Goal: Task Accomplishment & Management: Manage account settings

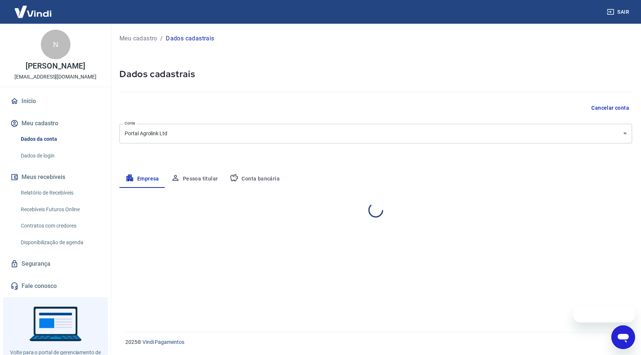
select select "RS"
select select "business"
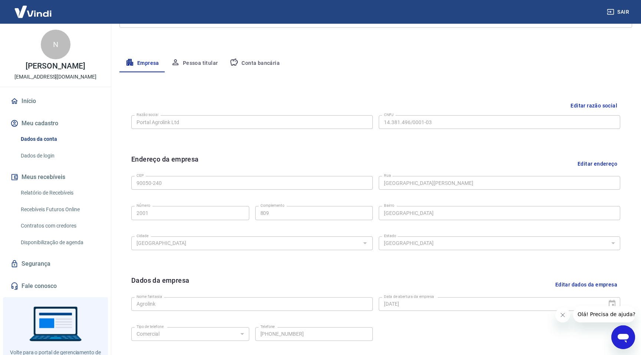
scroll to position [116, 0]
click at [200, 60] on button "Pessoa titular" at bounding box center [194, 63] width 59 height 18
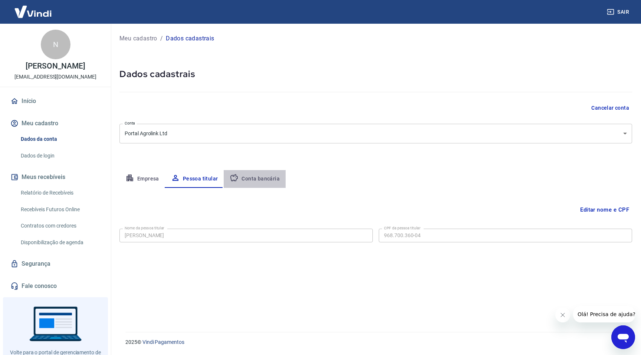
click at [263, 177] on button "Conta bancária" at bounding box center [255, 179] width 62 height 18
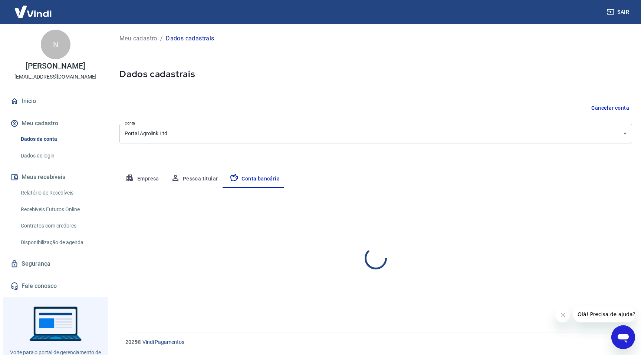
select select "1"
click at [151, 179] on button "Empresa" at bounding box center [142, 179] width 46 height 18
select select "RS"
select select "business"
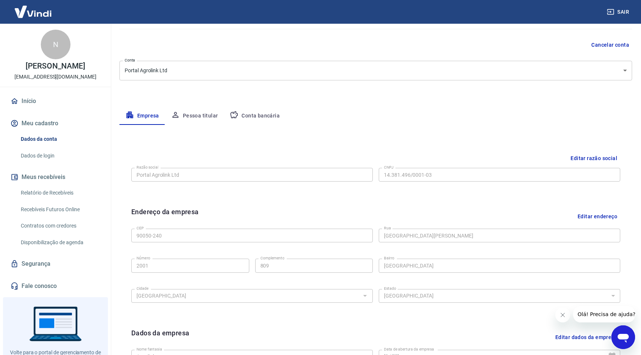
scroll to position [59, 0]
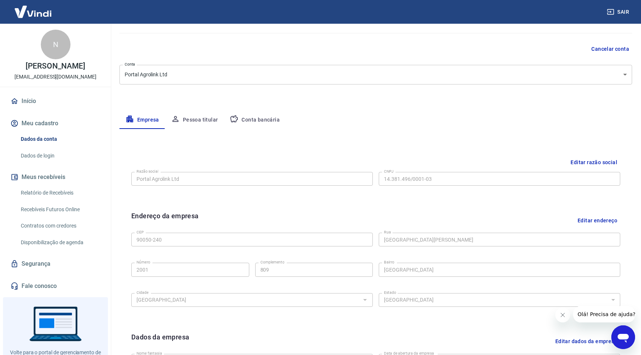
click at [39, 17] on img at bounding box center [33, 11] width 48 height 23
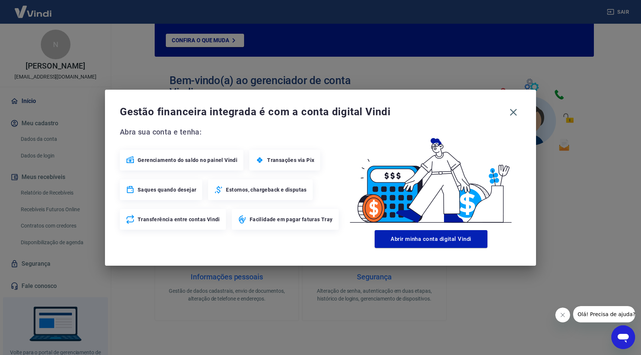
click at [33, 104] on div "Gestão financeira integrada é com a conta digital Vindi Abra sua conta e tenha:…" at bounding box center [320, 177] width 641 height 355
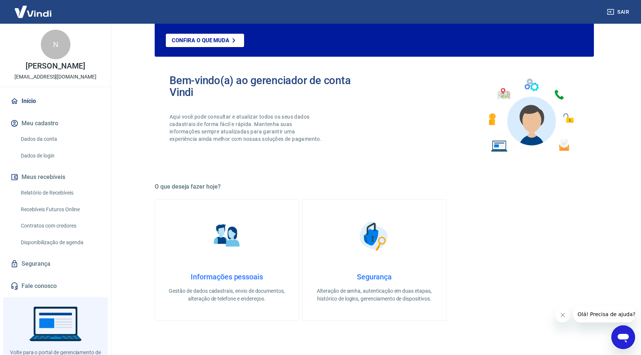
click at [28, 102] on link "Início" at bounding box center [55, 101] width 93 height 16
click at [376, 278] on h4 "Segurança" at bounding box center [374, 277] width 120 height 9
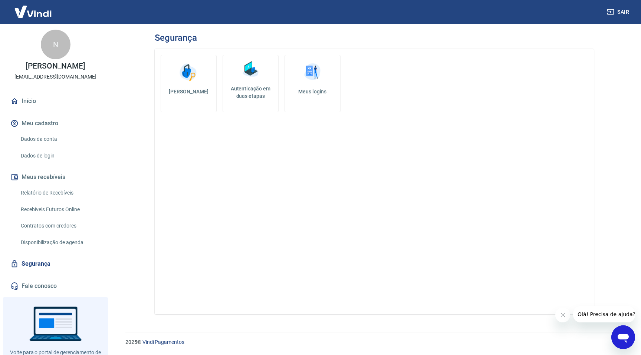
click at [240, 86] on h5 "Autenticação em duas etapas" at bounding box center [250, 92] width 49 height 15
click at [311, 75] on img at bounding box center [312, 72] width 22 height 22
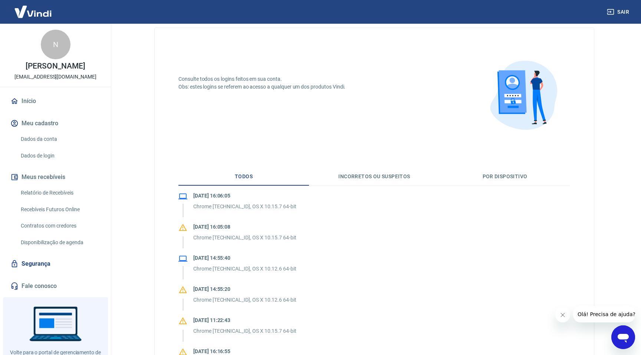
scroll to position [6, 0]
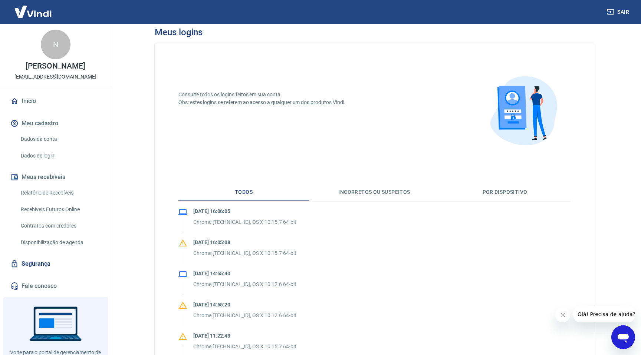
click at [507, 189] on button "Por dispositivo" at bounding box center [505, 193] width 131 height 18
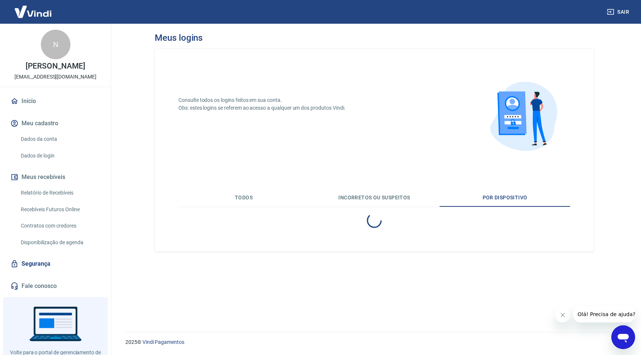
scroll to position [0, 0]
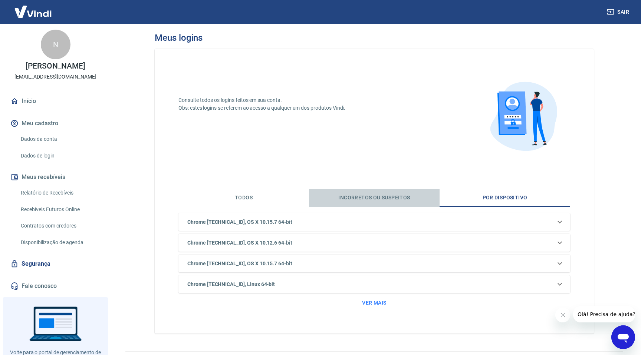
click at [363, 198] on button "Incorretos ou suspeitos" at bounding box center [374, 198] width 131 height 18
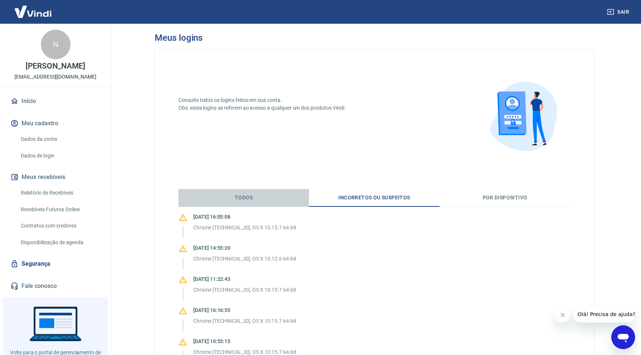
click at [237, 200] on button "Todos" at bounding box center [243, 198] width 131 height 18
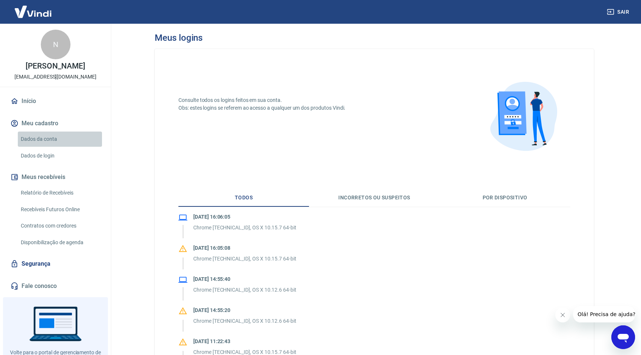
click at [42, 138] on link "Dados da conta" at bounding box center [60, 139] width 84 height 15
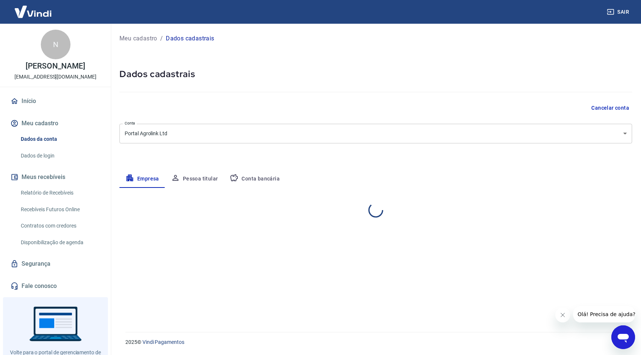
select select "RS"
select select "business"
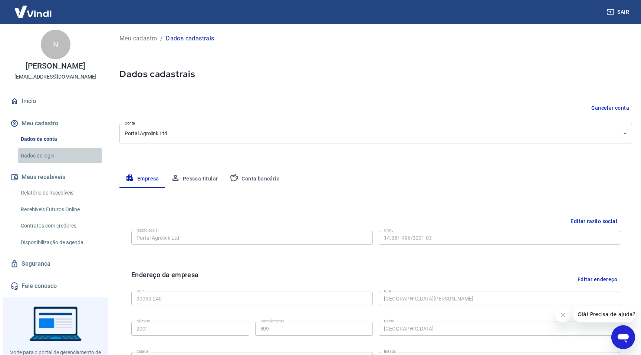
click at [46, 157] on link "Dados de login" at bounding box center [60, 155] width 84 height 15
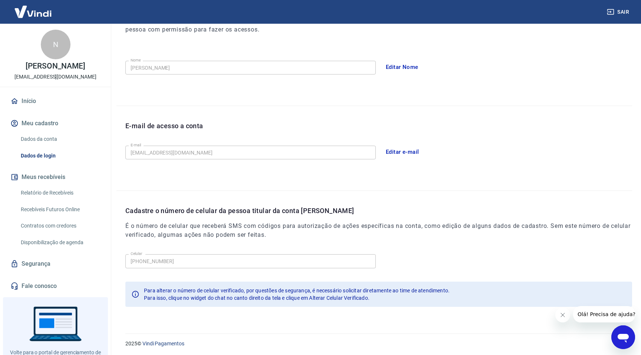
scroll to position [119, 0]
click at [124, 256] on div "Cadastre o número de celular da pessoa titular da conta [PERSON_NAME] É o númer…" at bounding box center [374, 252] width 516 height 125
click at [367, 302] on div "Para alterar o número de celular verificado, por questões de segurança, é neces…" at bounding box center [297, 293] width 306 height 21
click at [623, 337] on icon "Abrir janela de mensagens" at bounding box center [623, 338] width 11 height 9
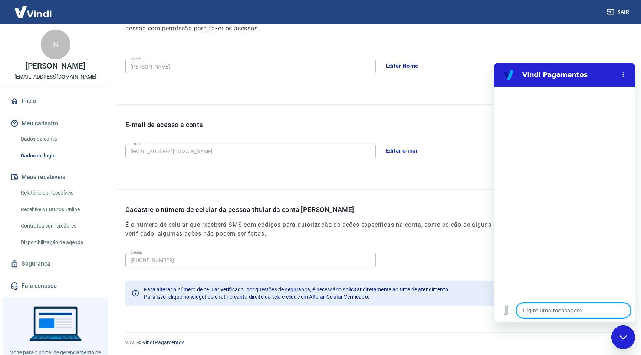
type textarea "a"
type textarea "x"
type textarea "al"
type textarea "x"
type textarea "alt"
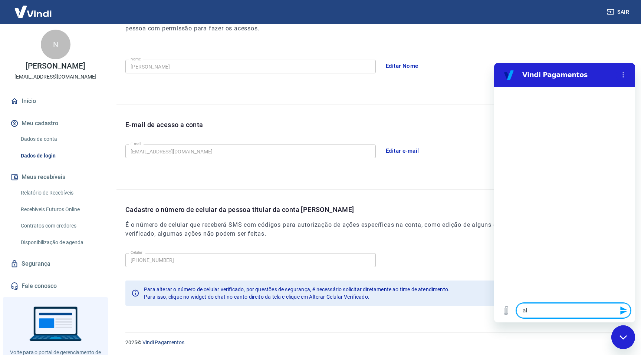
type textarea "x"
type textarea "alte"
type textarea "x"
type textarea "alter"
type textarea "x"
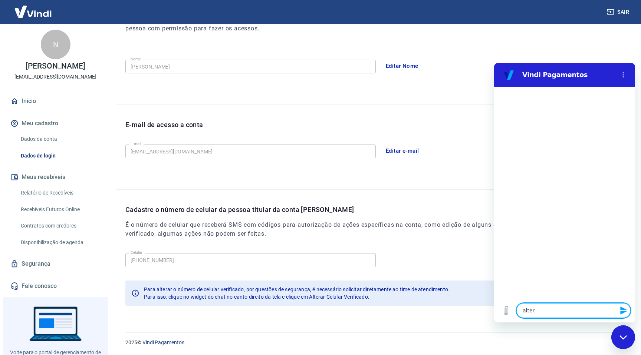
type textarea "altera"
type textarea "x"
type textarea "alterar"
type textarea "x"
type textarea "alterar"
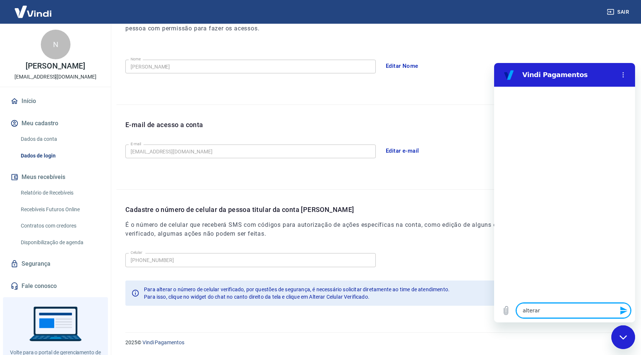
type textarea "x"
type textarea "alterar c"
type textarea "x"
type textarea "alterar ce"
type textarea "x"
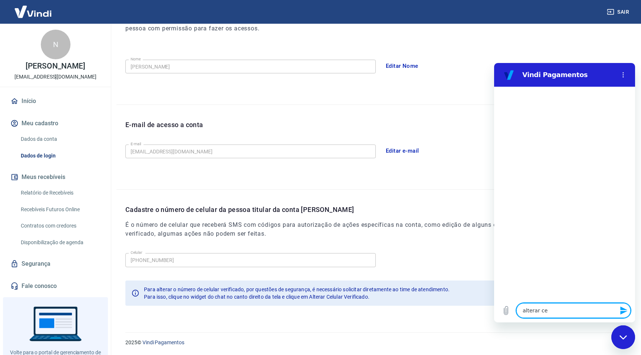
type textarea "alterar cel"
type textarea "x"
type textarea "alterar celu"
type textarea "x"
type textarea "alterar celul"
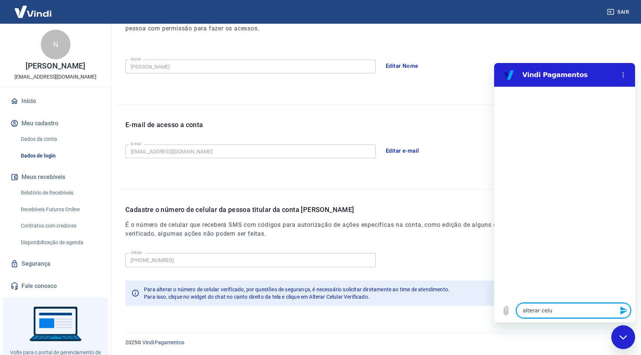
type textarea "x"
type textarea "alterar celula"
type textarea "x"
type textarea "alterar celular"
type textarea "x"
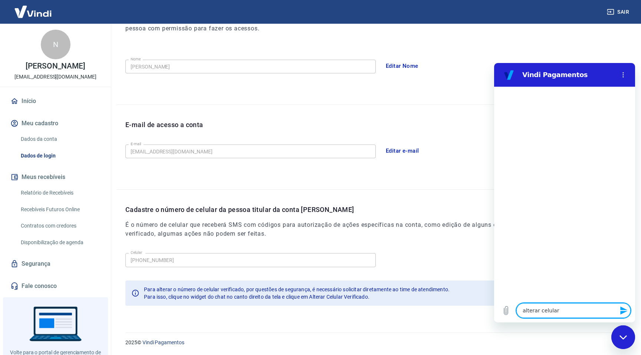
type textarea "alterar celular"
type textarea "x"
type textarea "alterar celular v"
type textarea "x"
type textarea "alterar celular ve"
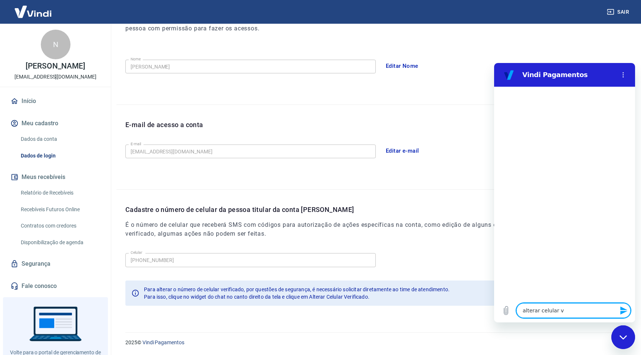
type textarea "x"
type textarea "alterar celular ver"
type textarea "x"
type textarea "alterar celular veri"
type textarea "x"
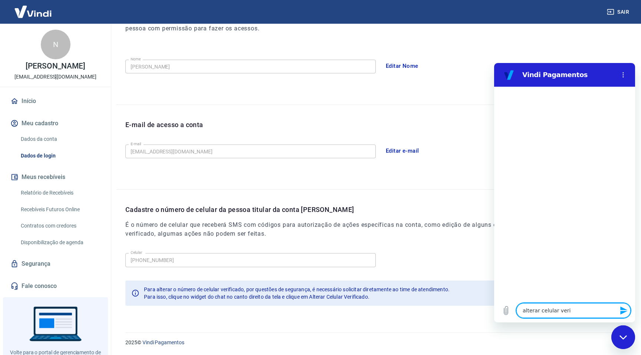
type textarea "alterar celular verif"
type textarea "x"
type textarea "alterar celular verifi"
type textarea "x"
type textarea "alterar celular verific"
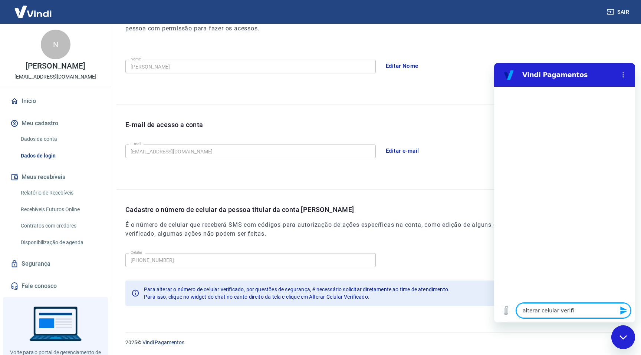
type textarea "x"
type textarea "alterar celular verifica"
type textarea "x"
type textarea "alterar celular verificad"
type textarea "x"
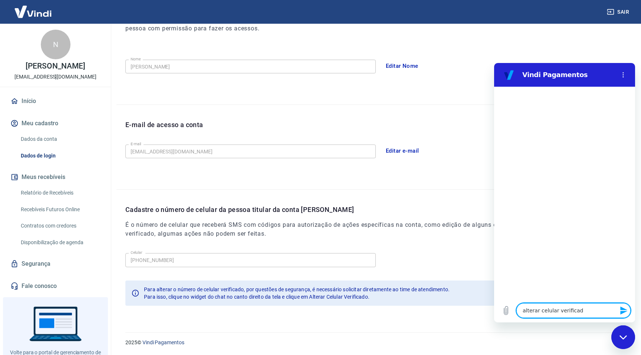
type textarea "alterar celular verificado"
type textarea "x"
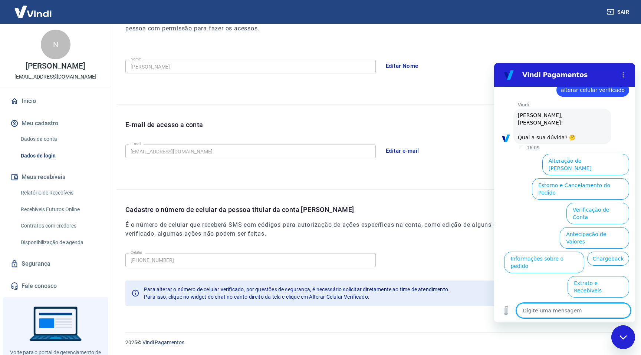
scroll to position [17, 0]
click at [591, 325] on button "Alterar celular verificado" at bounding box center [594, 336] width 72 height 22
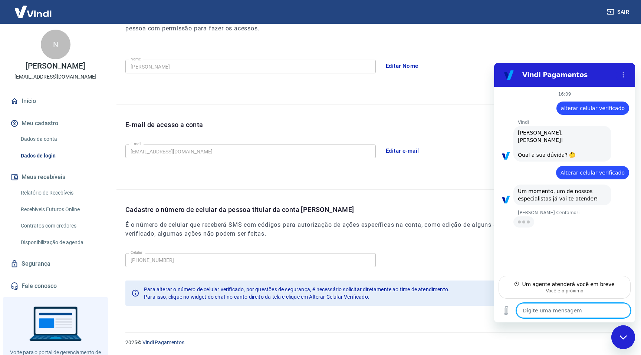
type textarea "x"
type textarea "o"
type textarea "x"
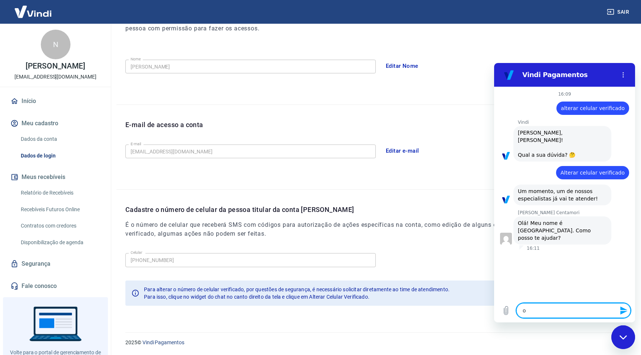
type textarea "ol"
type textarea "x"
type textarea "ola"
type textarea "x"
type textarea "ola"
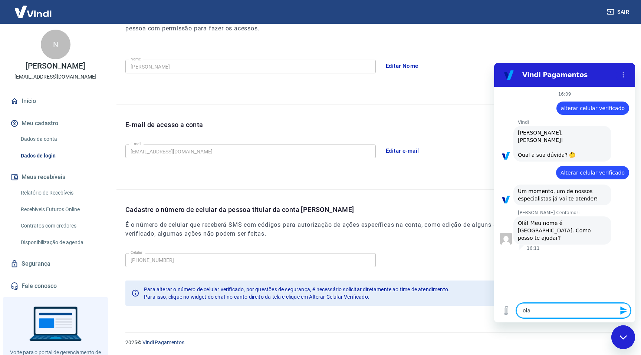
type textarea "x"
type textarea "[PERSON_NAME]"
type textarea "x"
type textarea "ola so"
type textarea "x"
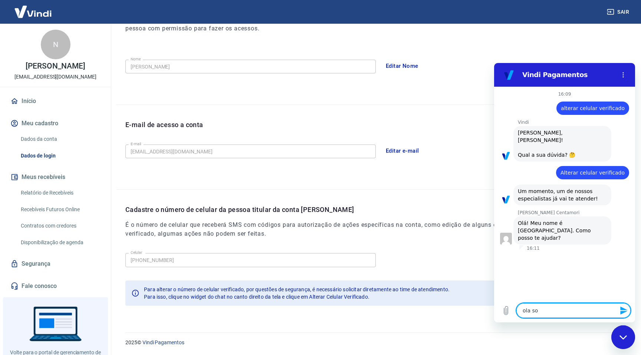
type textarea "[PERSON_NAME]"
type textarea "x"
type textarea "[PERSON_NAME]"
type textarea "x"
type textarea "ola sou a"
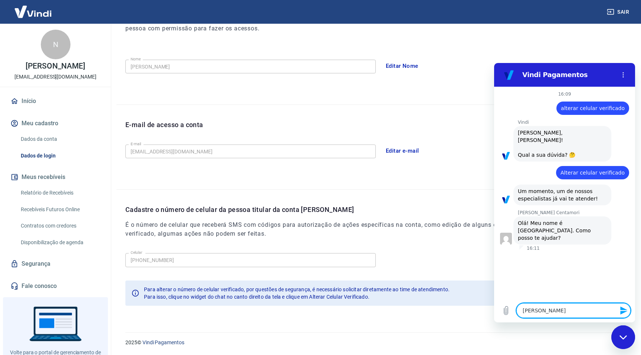
type textarea "x"
type textarea "ola sou a"
type textarea "x"
type textarea "ola sou a N"
type textarea "x"
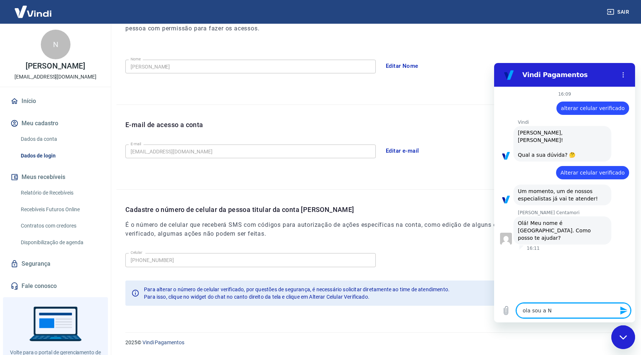
type textarea "ola sou a Na"
type textarea "x"
type textarea "ola sou a Nad"
type textarea "x"
type textarea "ola sou a Nadi"
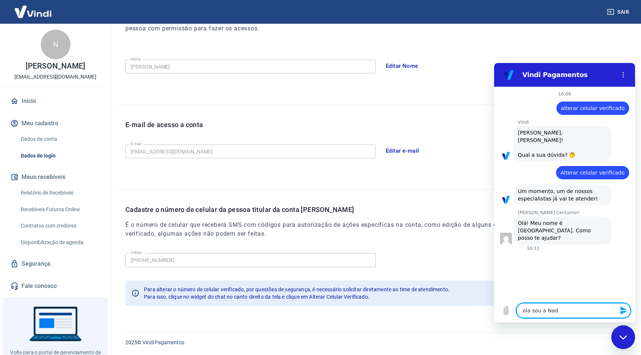
type textarea "x"
type textarea "ola sou a [PERSON_NAME]"
type textarea "x"
type textarea "ola sou a [PERSON_NAME]"
type textarea "x"
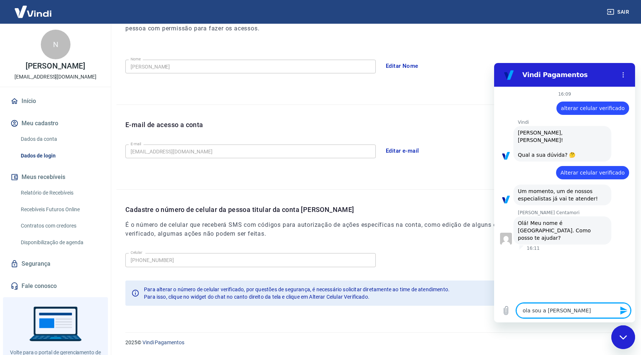
type textarea "ola sou a [PERSON_NAME]"
type textarea "x"
type textarea "ola sou a [PERSON_NAME]"
type textarea "x"
type textarea "ola sou a [PERSON_NAME]"
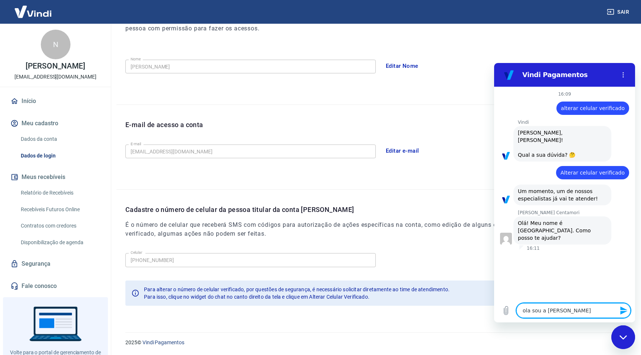
type textarea "x"
type textarea "ola sou a [PERSON_NAME]"
type textarea "x"
type textarea "ola sou a [PERSON_NAME]"
type textarea "x"
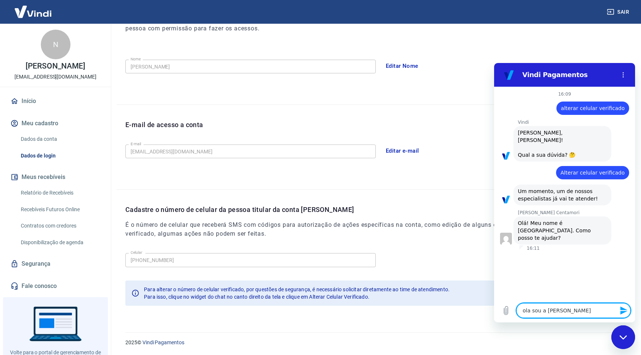
type textarea "ola sou a [PERSON_NAME]"
type textarea "x"
type textarea "ola sou a [PERSON_NAME]"
type textarea "x"
type textarea "ola sou a [PERSON_NAME]"
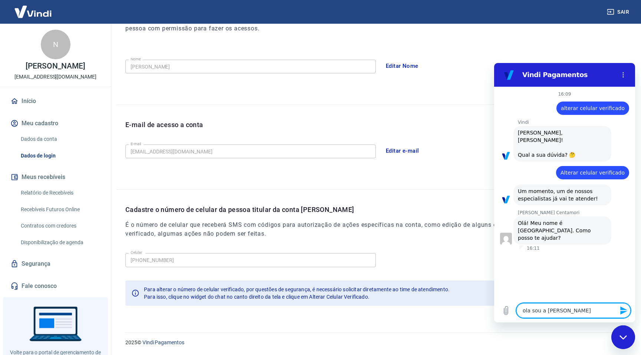
type textarea "x"
type textarea "ola sou a [PERSON_NAME]"
type textarea "x"
type textarea "ola sou a [PERSON_NAME] d"
type textarea "x"
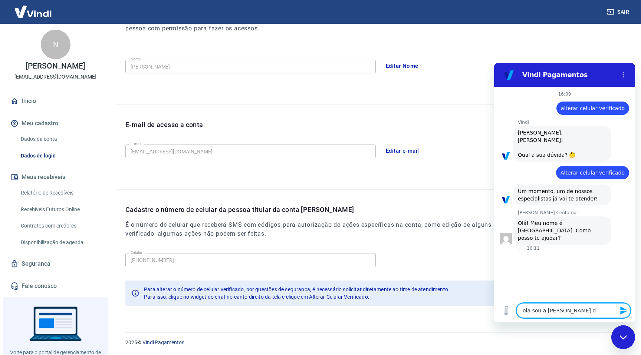
type textarea "[PERSON_NAME] sou a [PERSON_NAME] da"
type textarea "x"
type textarea "[PERSON_NAME] sou a [PERSON_NAME] da"
type textarea "x"
type textarea "ola sou a [PERSON_NAME] titiular da c"
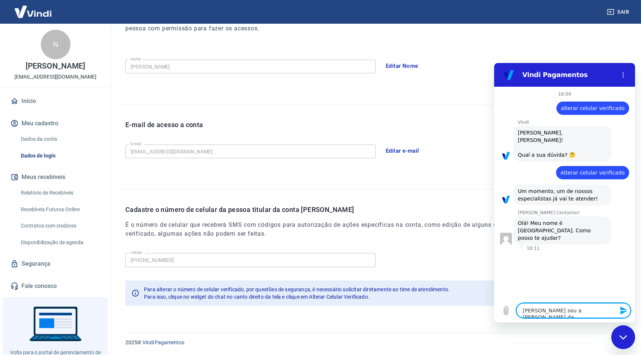
type textarea "x"
type textarea "ola sou a [PERSON_NAME] titiular da co"
type textarea "x"
type textarea "ola sou a [PERSON_NAME] titiular da con"
type textarea "x"
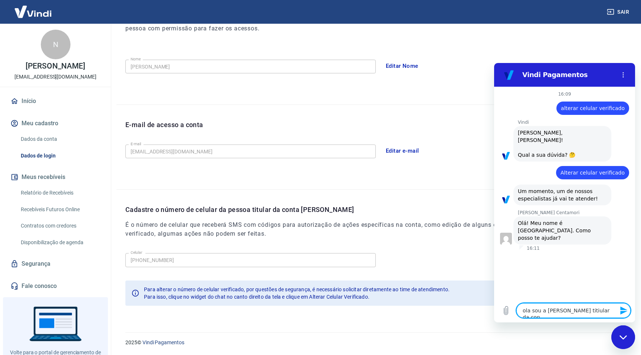
type textarea "ola sou a [PERSON_NAME] da cont"
type textarea "x"
type textarea "ola sou a [PERSON_NAME] titiular da conta"
type textarea "x"
type textarea "ola sou a [PERSON_NAME] titiular da conta"
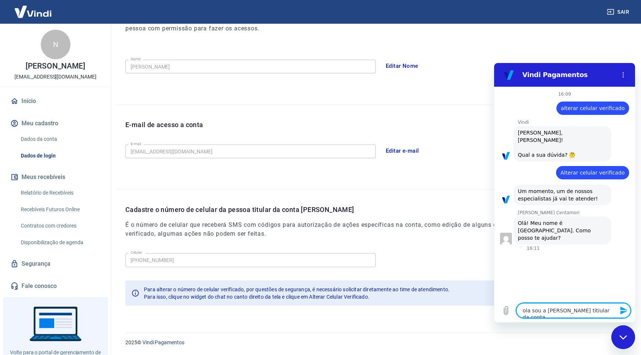
type textarea "x"
type textarea "ola sou a [PERSON_NAME] titiular da conta d"
type textarea "x"
type textarea "ola sou a [PERSON_NAME] titiular da conta do"
type textarea "x"
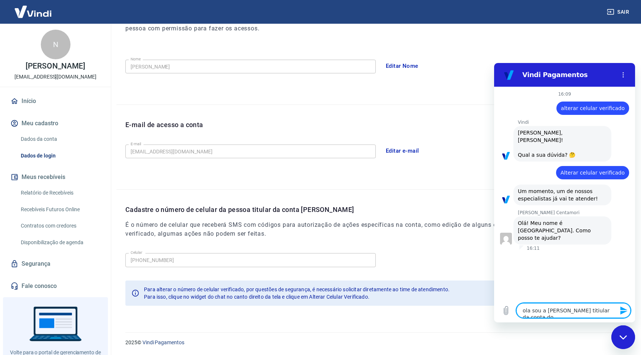
type textarea "ola sou a [PERSON_NAME] titiular da conta do"
type textarea "x"
type textarea "ola sou a [PERSON_NAME] titiular da conta do v"
type textarea "x"
type textarea "ola sou a [PERSON_NAME] titiular da conta do vn"
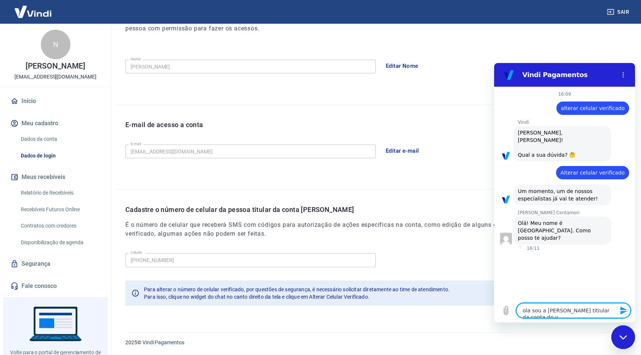
type textarea "x"
type textarea "ola sou a [PERSON_NAME] titiular da conta do vnd"
type textarea "x"
type textarea "ola sou a [PERSON_NAME] titiular da conta do vndi"
type textarea "x"
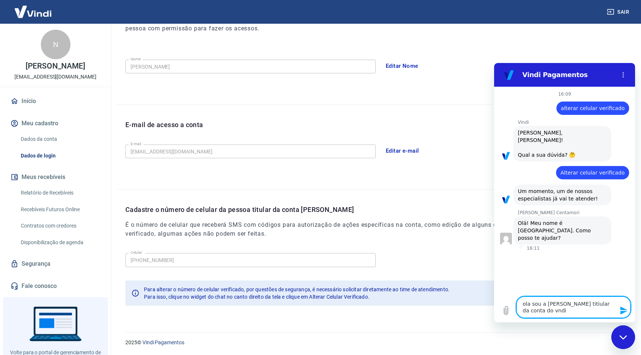
type textarea "ola sou a [PERSON_NAME] titiular da conta do vnd"
type textarea "x"
type textarea "ola sou a [PERSON_NAME] titiular da conta do vn"
type textarea "x"
type textarea "ola sou a [PERSON_NAME] titiular da conta do v"
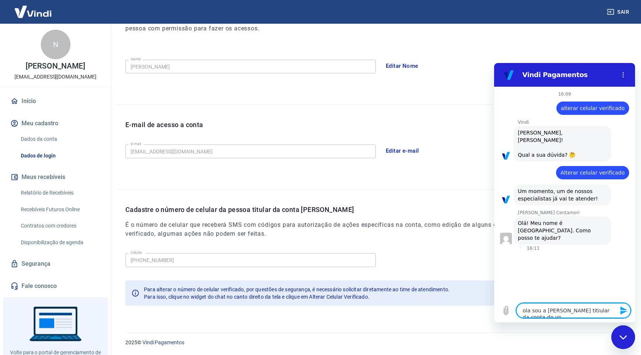
type textarea "x"
type textarea "ola sou a [PERSON_NAME] titiular da conta do vi"
type textarea "x"
type textarea "ola sou a [PERSON_NAME] titiular da conta do vin"
type textarea "x"
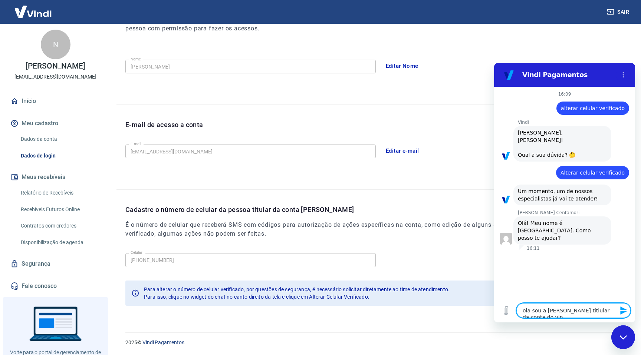
type textarea "ola sou a [PERSON_NAME] titiular da conta do vind"
type textarea "x"
type textarea "ola sou a [PERSON_NAME] titiular da conta do vindi"
type textarea "x"
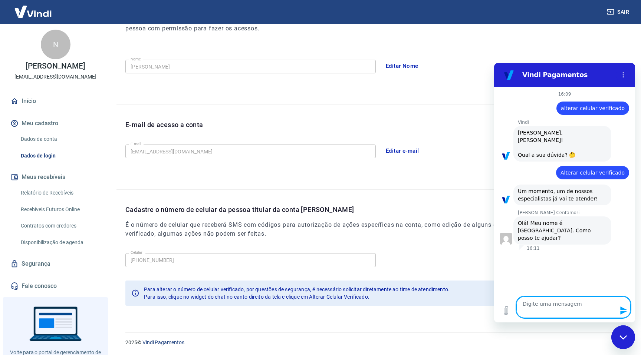
type textarea "q"
type textarea "x"
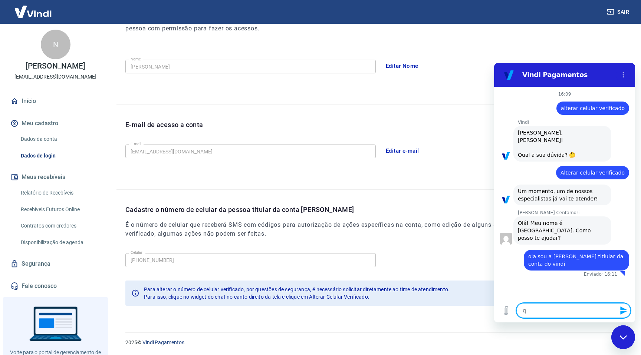
type textarea "qu"
type textarea "x"
type textarea "que"
type textarea "x"
type textarea "quer"
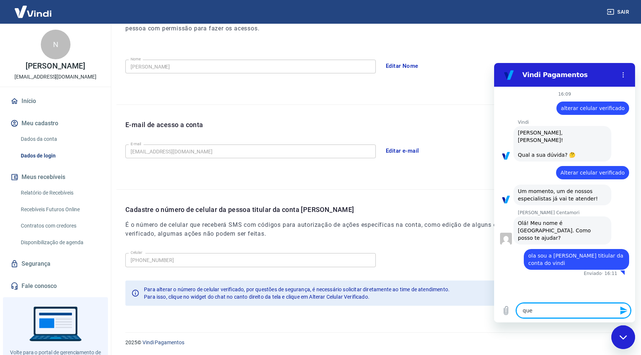
type textarea "x"
type textarea "quero"
type textarea "x"
type textarea "quero"
type textarea "x"
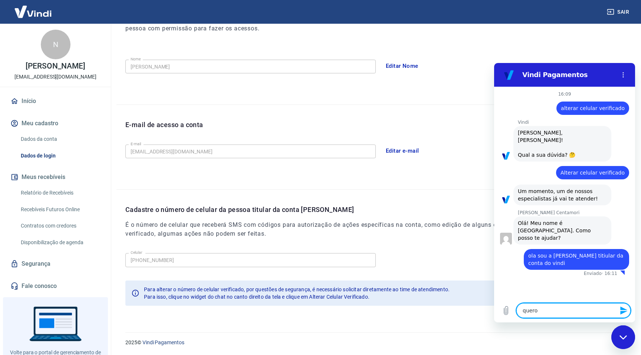
type textarea "quero a"
type textarea "x"
type textarea "quero al"
type textarea "x"
type textarea "quero alt"
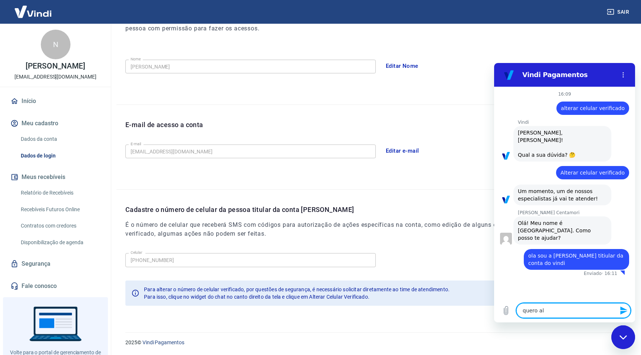
type textarea "x"
type textarea "quero alte"
type textarea "x"
type textarea "quero alter"
type textarea "x"
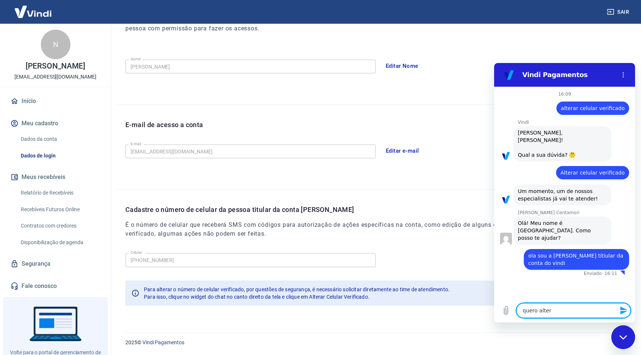
type textarea "quero altera"
type textarea "x"
type textarea "quero alterar"
type textarea "x"
type textarea "quero alterar"
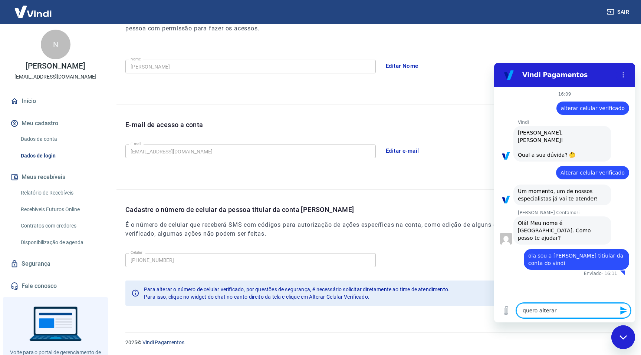
type textarea "x"
type textarea "quero alterar o"
type textarea "x"
type textarea "quero alterar o"
type textarea "x"
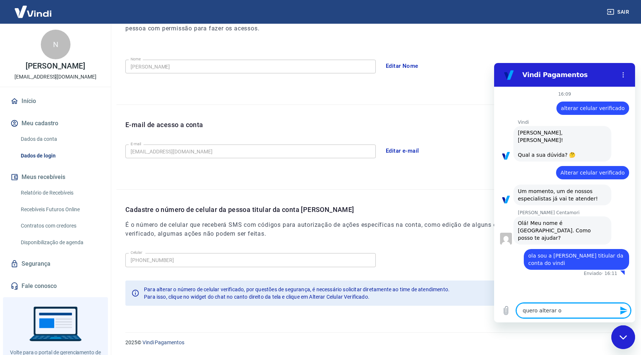
type textarea "quero alterar o t"
type textarea "x"
type textarea "quero alterar o te"
type textarea "x"
type textarea "quero alterar o tel"
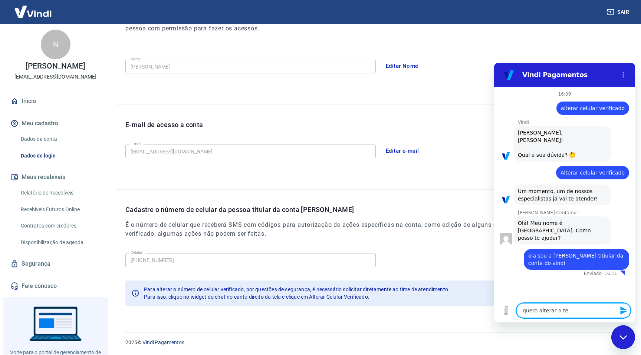
type textarea "x"
type textarea "quero alterar o tele"
type textarea "x"
type textarea "quero alterar o telefo"
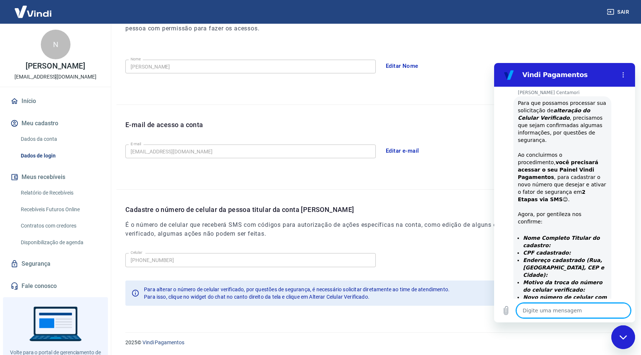
scroll to position [215, 0]
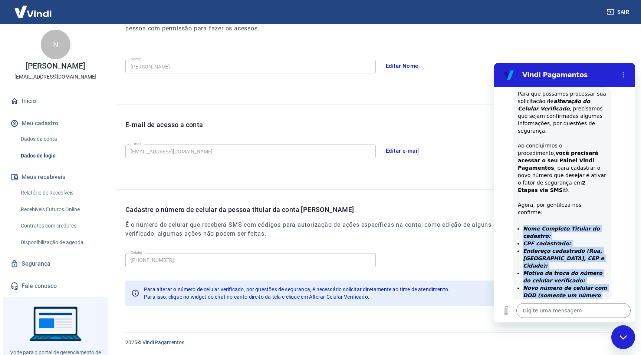
drag, startPoint x: 524, startPoint y: 184, endPoint x: 589, endPoint y: 253, distance: 94.7
click at [589, 253] on ul "Nome Completo Titular do cadastro: CPF cadastrado: Endereço cadastrado (Rua, Ba…" at bounding box center [562, 269] width 89 height 89
copy ul "Nome Completo Titular do cadastro: CPF cadastrado: Endereço cadastrado (Rua, Ba…"
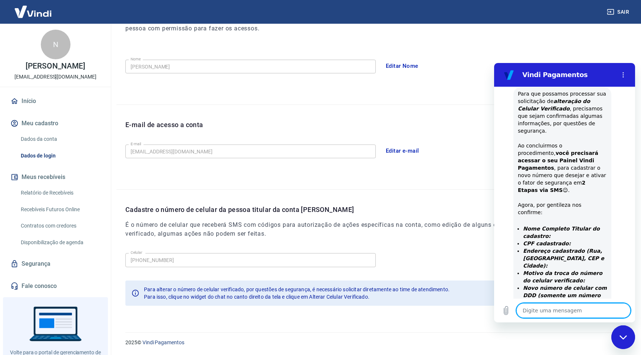
click at [540, 317] on textarea at bounding box center [573, 310] width 114 height 15
click at [530, 316] on textarea at bounding box center [573, 310] width 114 height 15
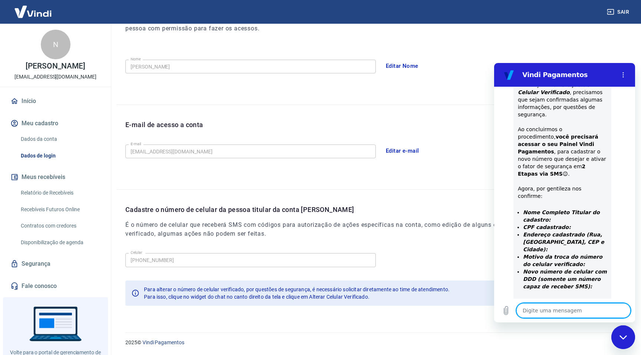
scroll to position [233, 0]
click at [545, 313] on textarea at bounding box center [573, 310] width 114 height 15
paste textarea "Nome Completo Titular do cadastro: CPF cadastrado: Endereço cadastrado (Rua, Ba…"
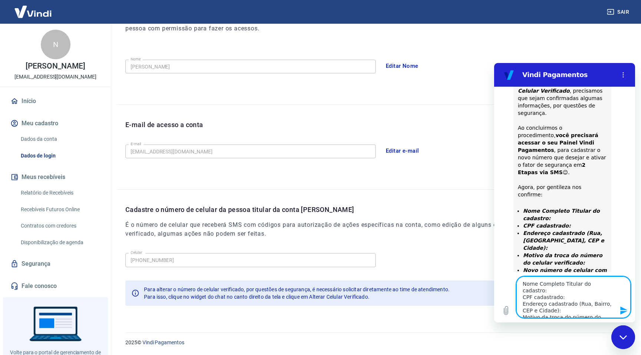
scroll to position [108, 0]
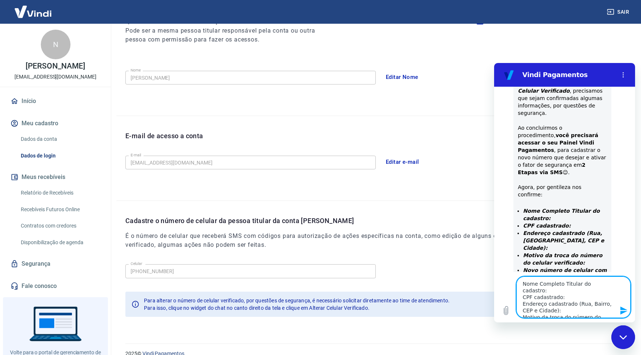
click at [573, 290] on textarea "Nome Completo Titular do cadastro: CPF cadastrado: Endereço cadastrado (Rua, Ba…" at bounding box center [573, 298] width 114 height 42
click at [46, 139] on link "Dados da conta" at bounding box center [60, 139] width 84 height 15
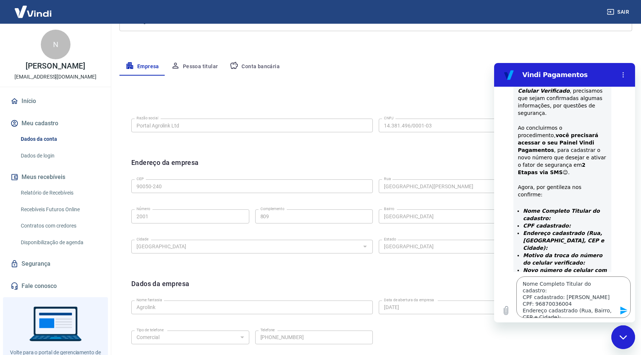
scroll to position [116, 0]
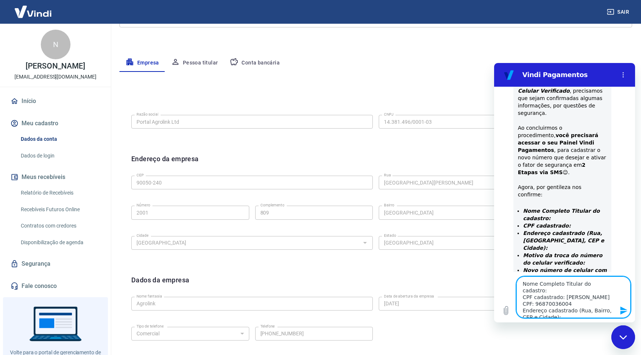
click at [566, 312] on textarea "Nome Completo Titular do cadastro: CPF cadastrado: [PERSON_NAME] CPF: 968700360…" at bounding box center [573, 298] width 114 height 42
click at [571, 293] on textarea "Nome Completo Titular do cadastro: CPF cadastrado: [PERSON_NAME] CPF: 968700360…" at bounding box center [573, 298] width 114 height 42
click at [572, 312] on textarea "Nome Completo Titular do cadastro: CPF cadastrado: [PERSON_NAME] CPF: 968700360…" at bounding box center [573, 298] width 114 height 42
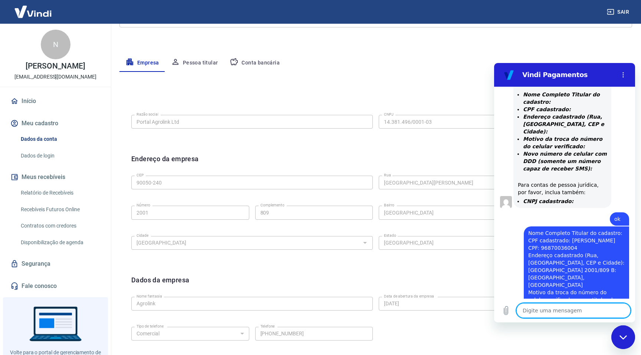
scroll to position [351, 0]
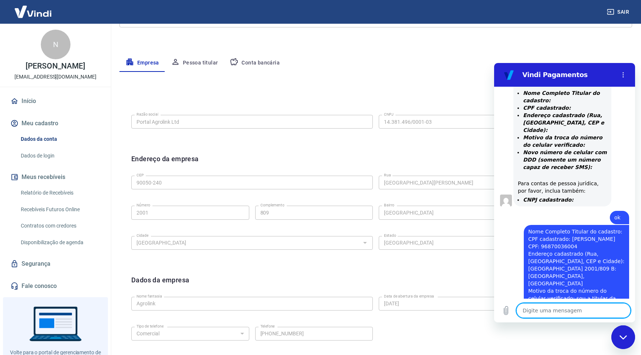
click at [570, 310] on textarea at bounding box center [573, 310] width 114 height 15
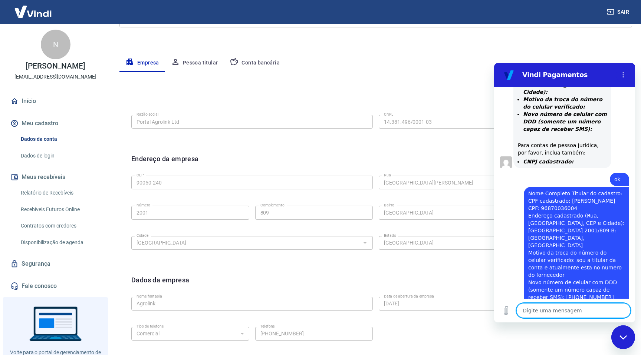
scroll to position [390, 0]
click at [550, 308] on textarea at bounding box center [573, 310] width 114 height 15
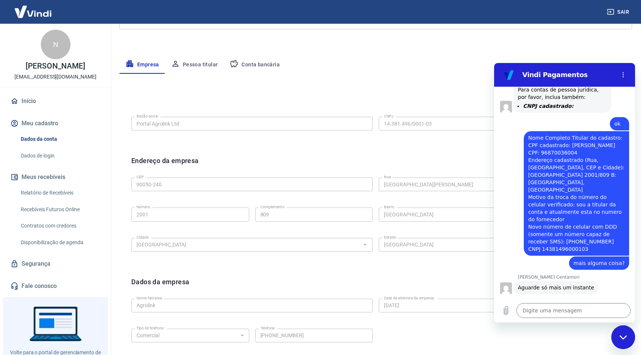
scroll to position [446, 0]
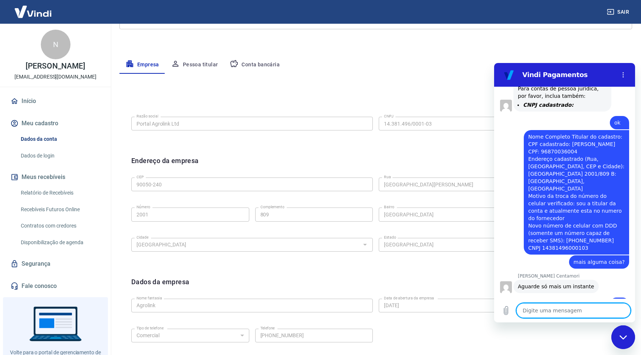
click at [559, 315] on textarea at bounding box center [573, 310] width 114 height 15
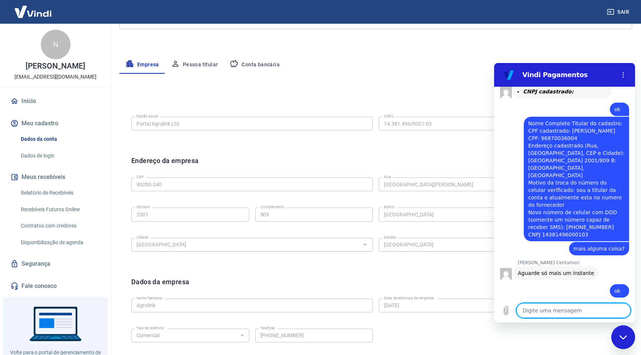
scroll to position [461, 0]
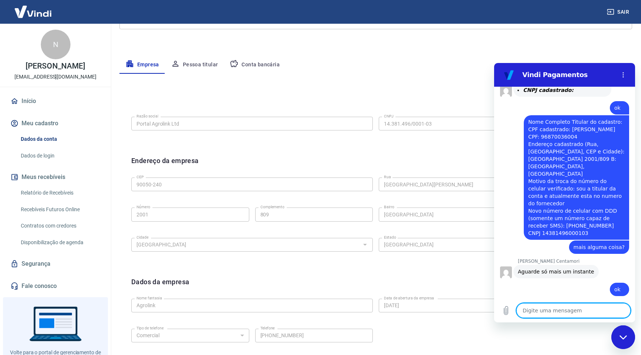
click at [552, 313] on textarea at bounding box center [573, 310] width 114 height 15
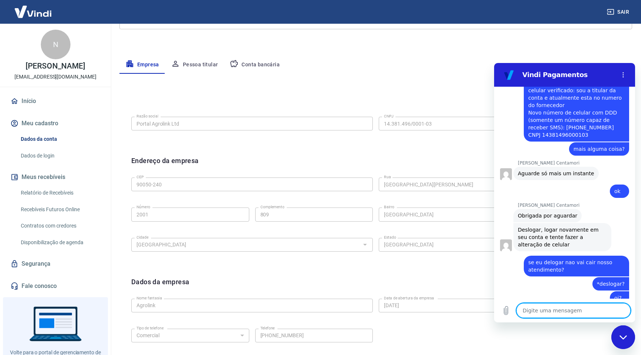
scroll to position [560, 0]
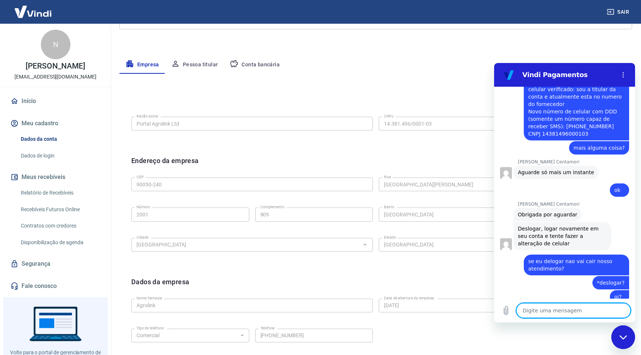
click at [543, 314] on textarea at bounding box center [573, 310] width 114 height 15
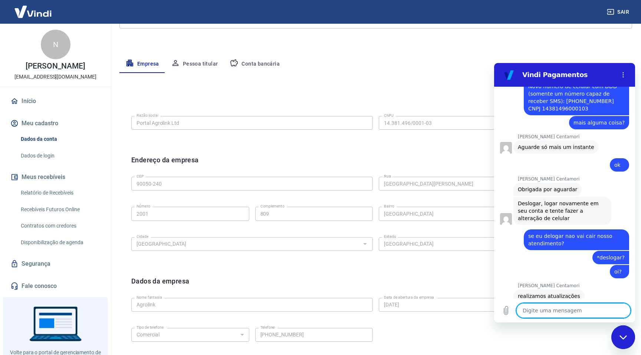
scroll to position [114, 0]
click at [619, 11] on button "Sair" at bounding box center [618, 12] width 27 height 14
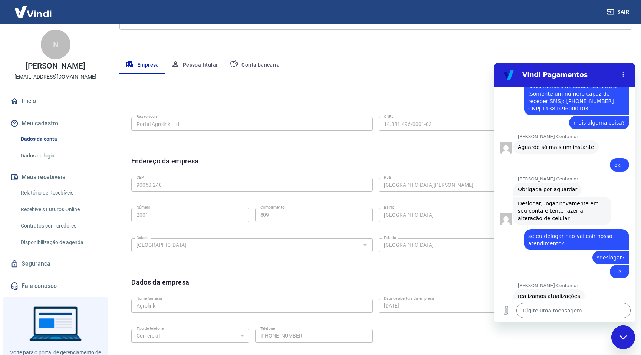
scroll to position [115, 0]
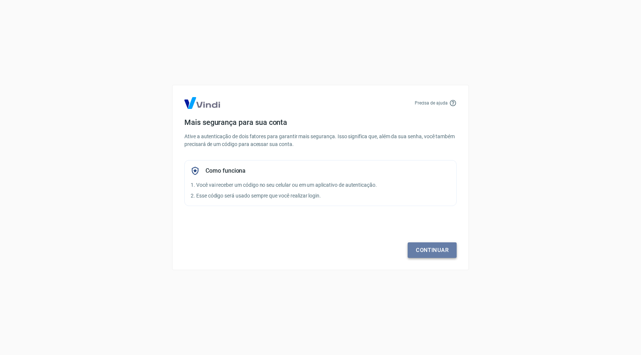
click at [429, 250] on link "Continuar" at bounding box center [432, 251] width 49 height 16
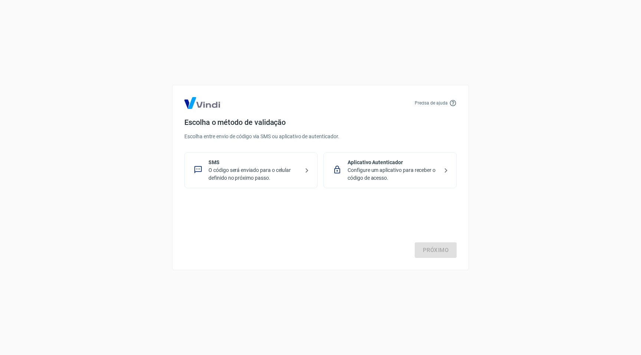
click at [242, 171] on p "O código será enviado para o celular definido no próximo passo." at bounding box center [253, 175] width 91 height 16
click at [437, 251] on link "Próximo" at bounding box center [436, 251] width 42 height 16
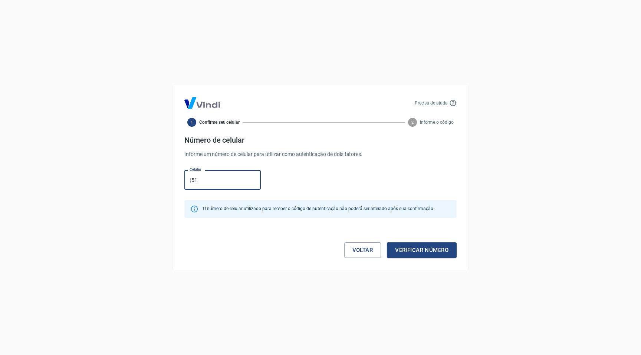
type input "[PHONE_NUMBER]"
click at [430, 252] on button "Verificar número" at bounding box center [422, 251] width 70 height 16
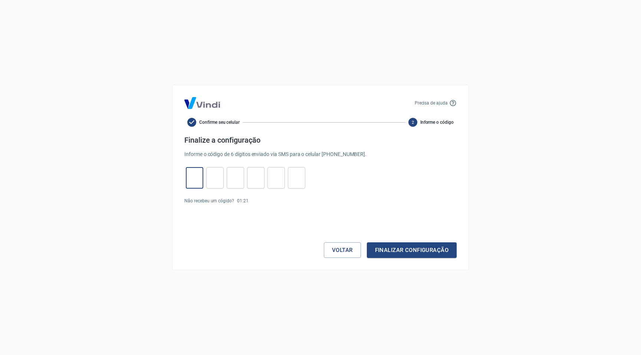
click at [203, 181] on input "tel" at bounding box center [194, 178] width 17 height 16
type input "3"
type input "7"
type input "0"
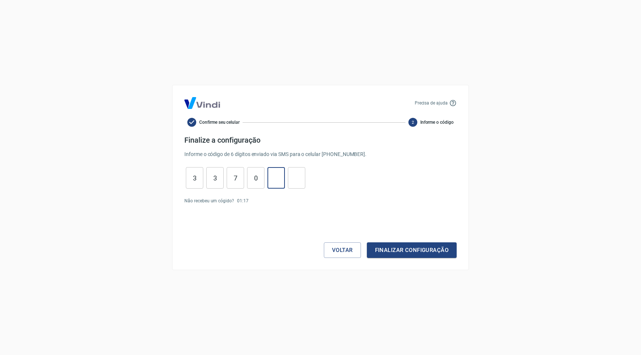
type input "8"
type input "0"
click at [404, 252] on button "Finalizar configuração" at bounding box center [412, 251] width 90 height 16
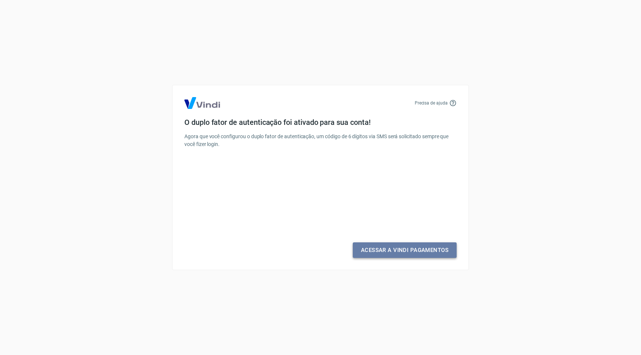
click at [402, 252] on link "Acessar a Vindi Pagamentos" at bounding box center [405, 251] width 104 height 16
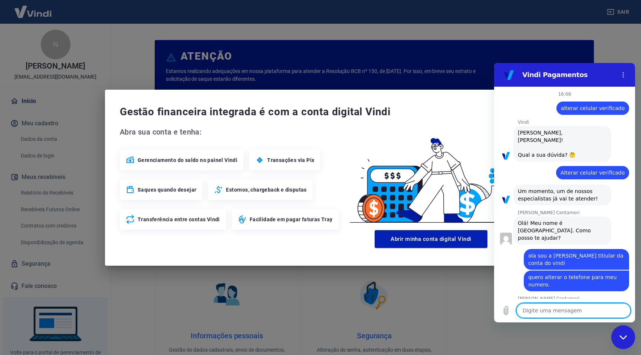
scroll to position [586, 0]
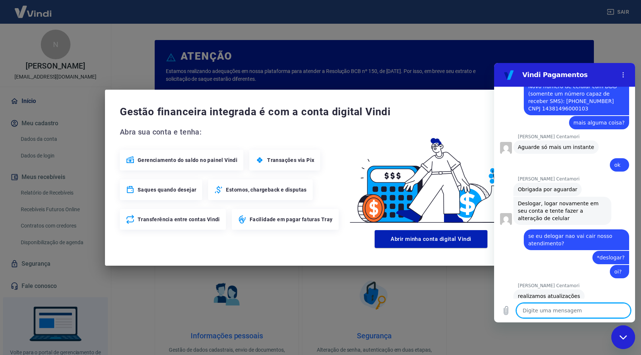
click at [567, 312] on textarea at bounding box center [573, 310] width 114 height 15
type textarea "d"
type textarea "x"
type textarea "de"
type textarea "x"
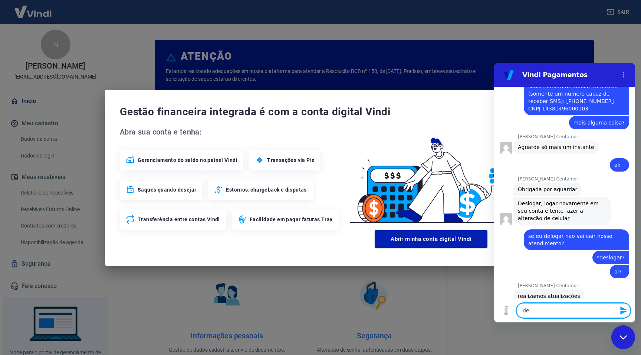
type textarea "deu"
type textarea "x"
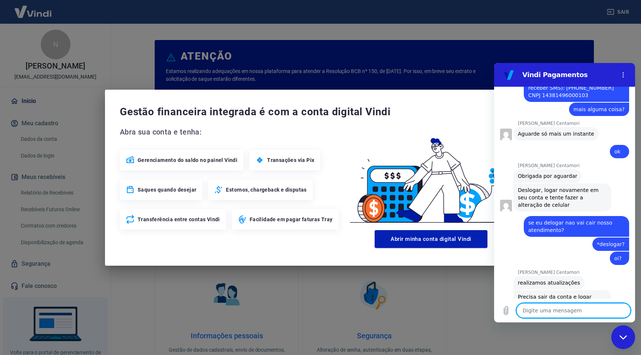
type textarea "x"
type textarea "c"
type textarea "x"
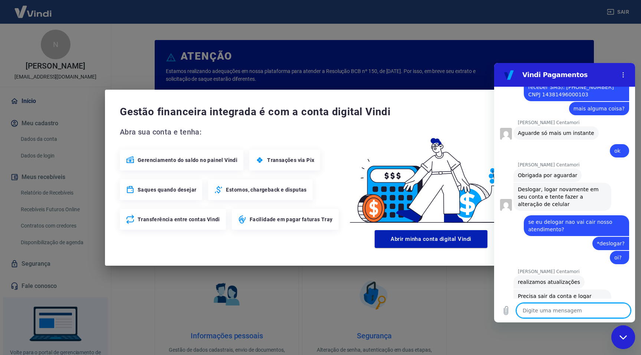
type textarea "f"
type textarea "x"
type textarea "fu"
type textarea "x"
type textarea "fun"
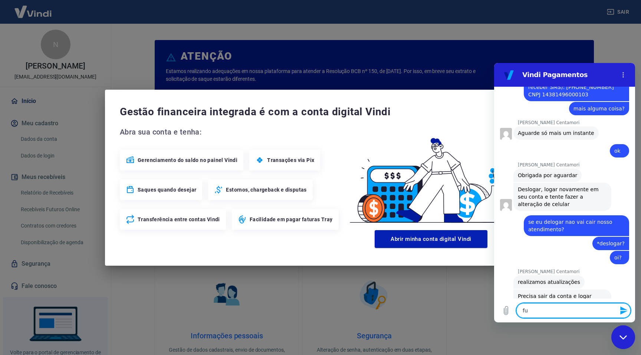
type textarea "x"
type textarea "func"
type textarea "x"
type textarea "funci"
type textarea "x"
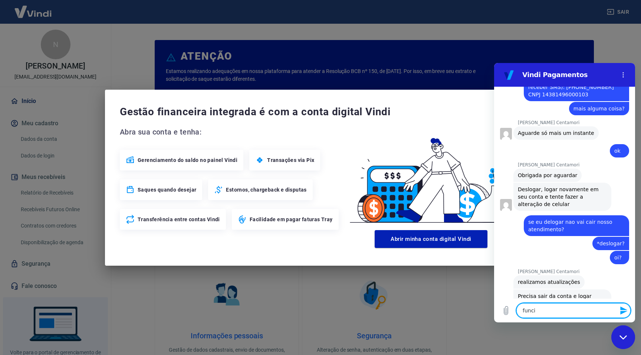
type textarea "funcio"
type textarea "x"
type textarea "funcion"
type textarea "x"
type textarea "funciono"
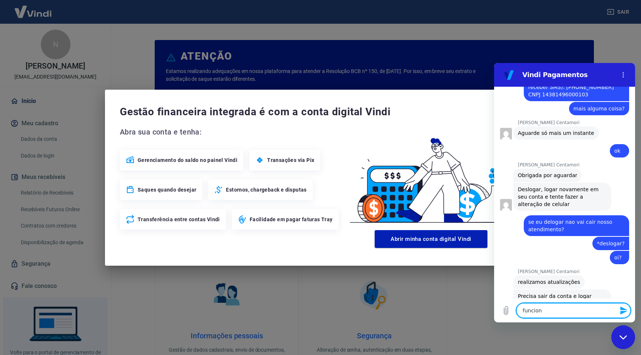
type textarea "x"
type textarea "funcionou"
type textarea "x"
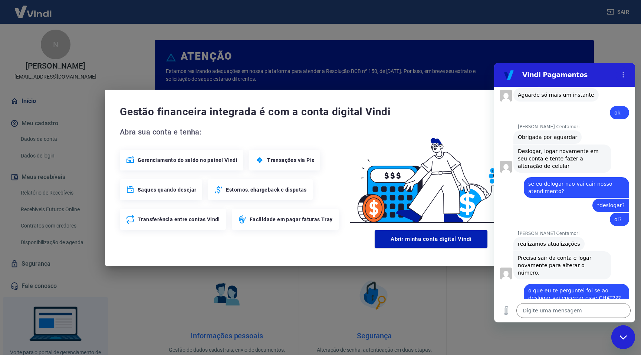
scroll to position [638, 0]
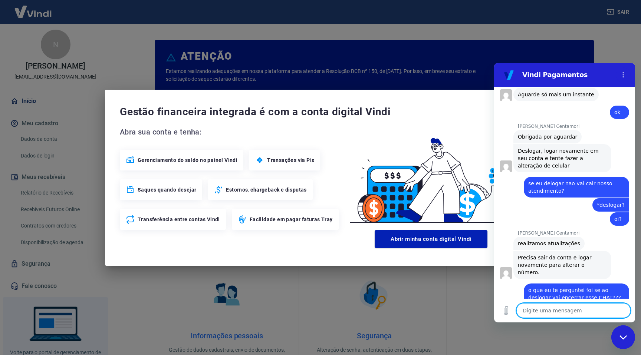
type textarea "x"
click at [583, 311] on textarea at bounding box center [573, 310] width 114 height 15
type textarea "n"
type textarea "x"
type textarea "na"
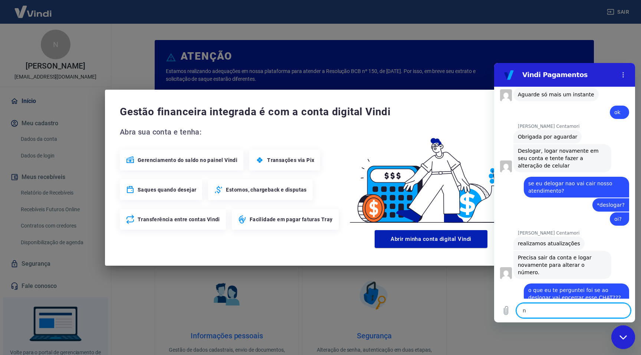
type textarea "x"
type textarea "nao"
type textarea "x"
type textarea "nao"
type textarea "x"
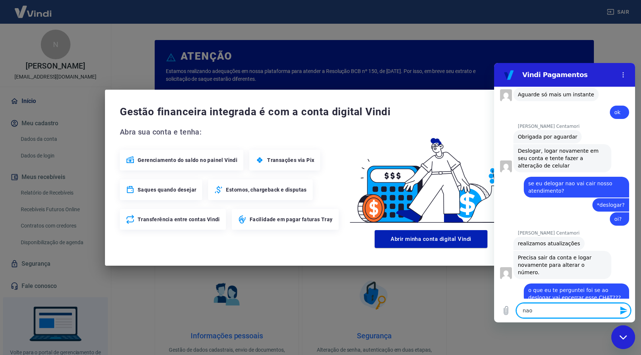
type textarea "nao s"
type textarea "x"
type textarea "nao s'"
type textarea "x"
type textarea "nao só"
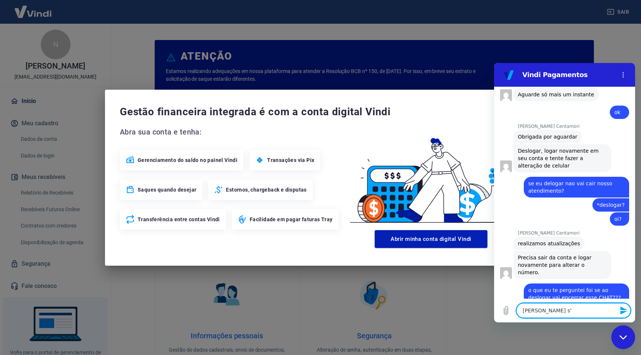
type textarea "x"
type textarea "nao só"
type textarea "x"
type textarea "nao só i"
type textarea "x"
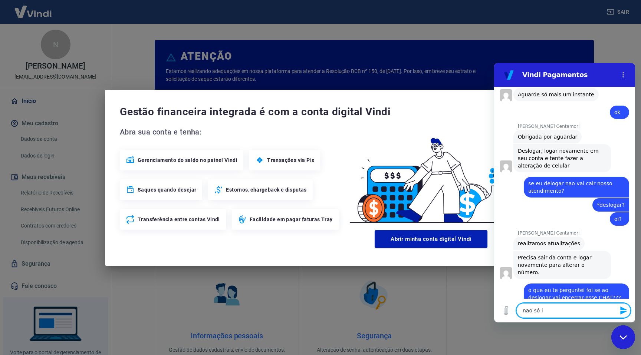
type textarea "nao só is"
type textarea "x"
type textarea "nao só iso"
type textarea "x"
type textarea "nao só iso"
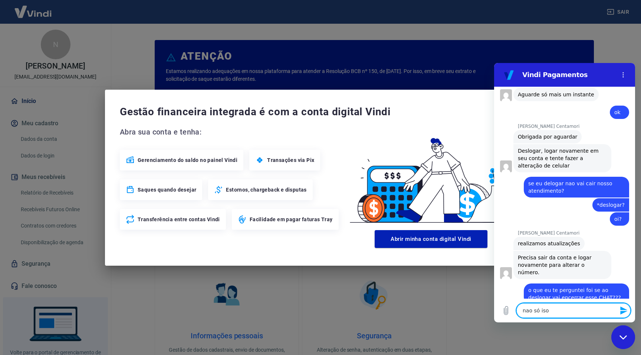
type textarea "x"
type textarea "nao só iso m"
type textarea "x"
type textarea "nao só iso mu"
type textarea "x"
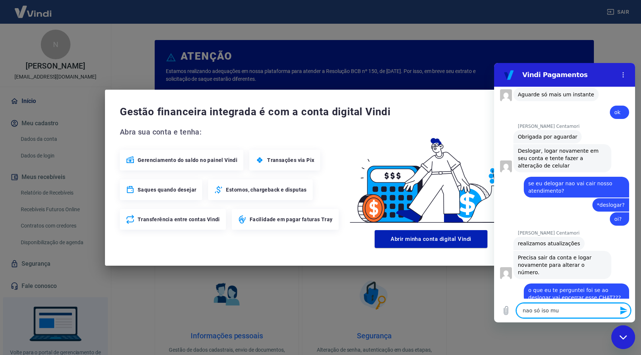
type textarea "nao só iso mui"
type textarea "x"
type textarea "nao só iso muit"
type textarea "x"
type textarea "nao só iso muito"
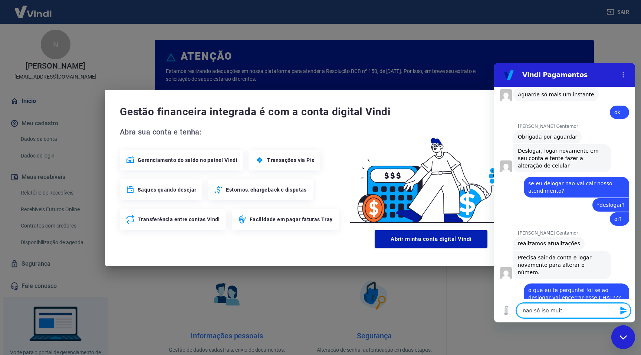
type textarea "x"
type textarea "nao só iso muito"
type textarea "x"
type textarea "nao só iso muito p"
type textarea "x"
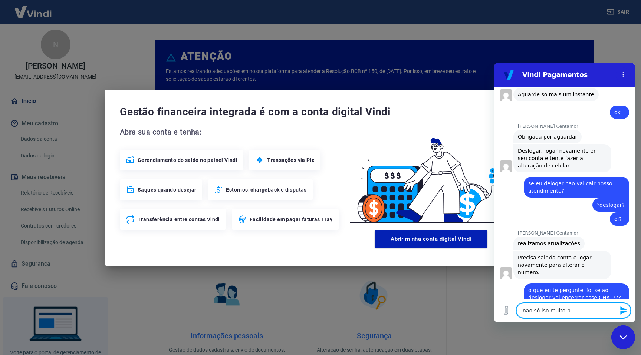
type textarea "nao só iso muito po"
type textarea "x"
type textarea "nao só iso muito pob"
type textarea "x"
type textarea "nao só iso muito pobr"
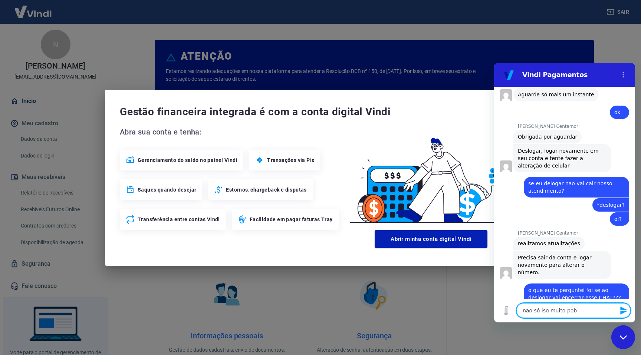
type textarea "x"
type textarea "nao só iso muito pobri"
type textarea "x"
type textarea "nao só iso muito pobrig"
type textarea "x"
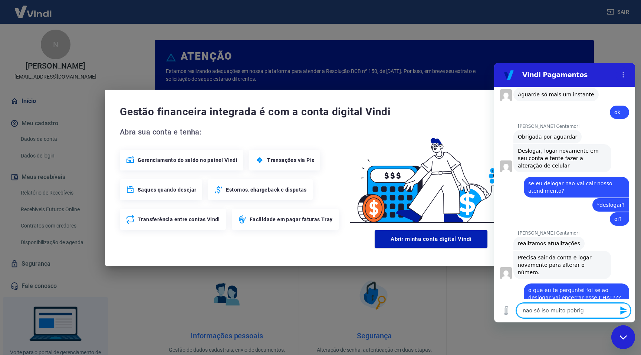
type textarea "nao só iso muito pobriga"
type textarea "x"
type textarea "nao só iso muito pobrigad"
type textarea "x"
type textarea "nao só iso muito pobrigada"
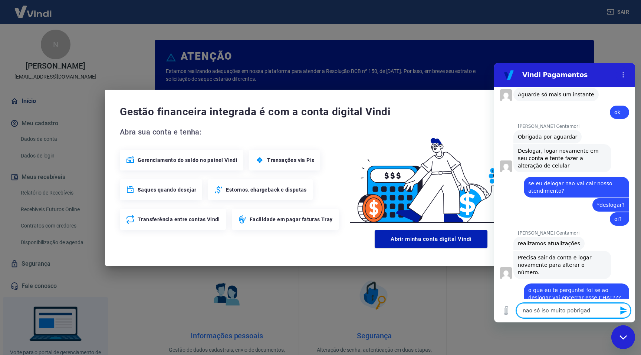
type textarea "x"
type textarea "nao só iso muito pobrigada!"
type textarea "x"
type textarea "nao só iso muito pobrigada"
type textarea "x"
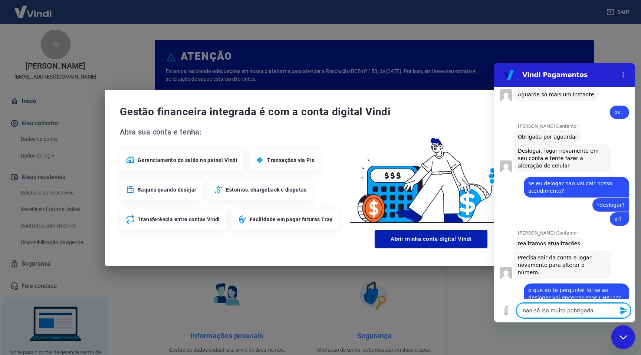
type textarea "nao só iso muito pobrigad"
type textarea "x"
type textarea "nao só iso muito pobriga"
type textarea "x"
type textarea "nao só iso muito pobrig"
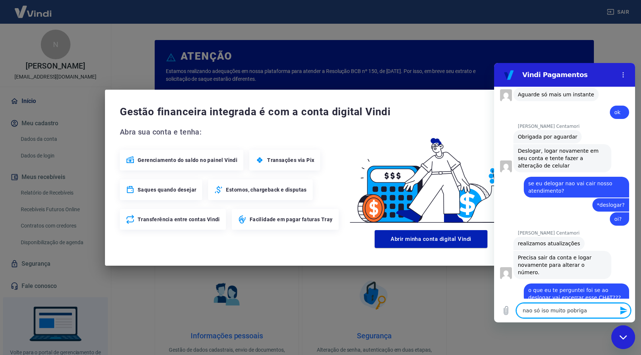
type textarea "x"
type textarea "nao só iso muito pobri"
type textarea "x"
type textarea "nao só iso muito pobr"
type textarea "x"
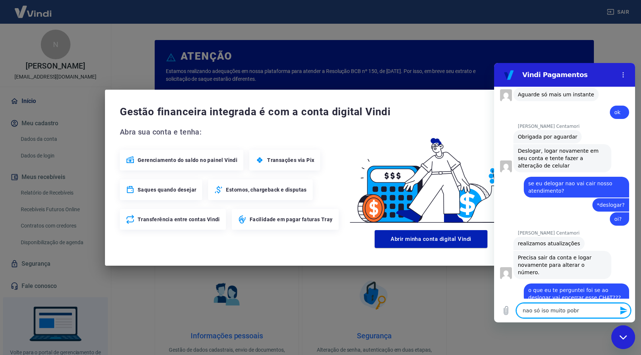
type textarea "nao só iso muito pob"
type textarea "x"
type textarea "nao só iso muito po"
type textarea "x"
type textarea "nao só iso muito p"
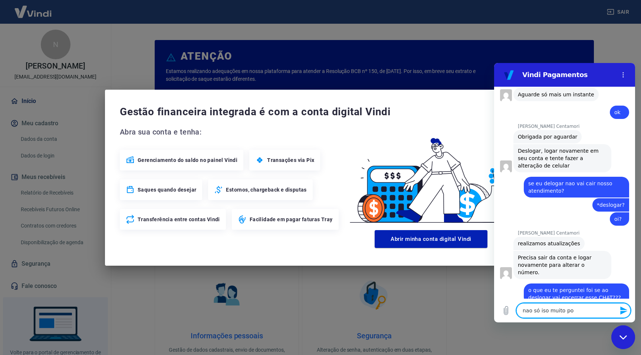
type textarea "x"
type textarea "nao só iso muito"
type textarea "x"
type textarea "nao só iso muito o"
type textarea "x"
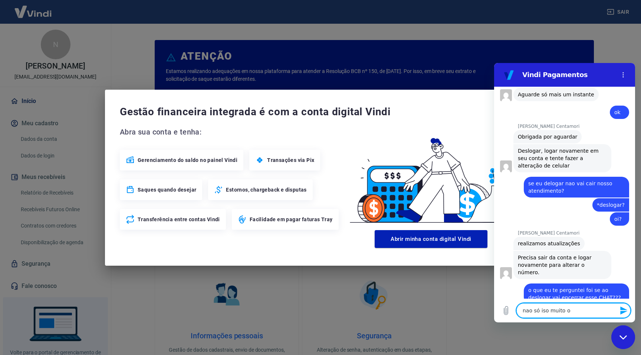
type textarea "nao só iso muito ob"
type textarea "x"
type textarea "nao só iso muito obr"
type textarea "x"
type textarea "nao só iso muito obri"
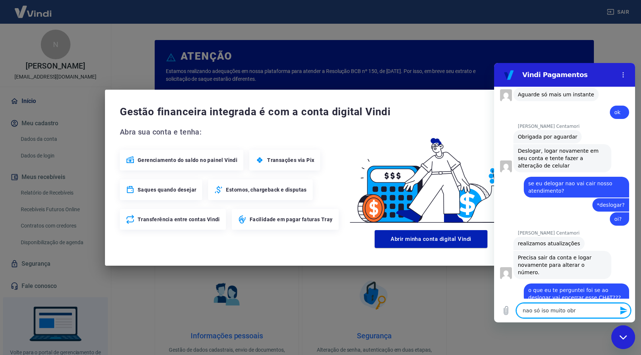
type textarea "x"
type textarea "nao só iso muito obrig"
type textarea "x"
type textarea "nao só iso muito obriga"
type textarea "x"
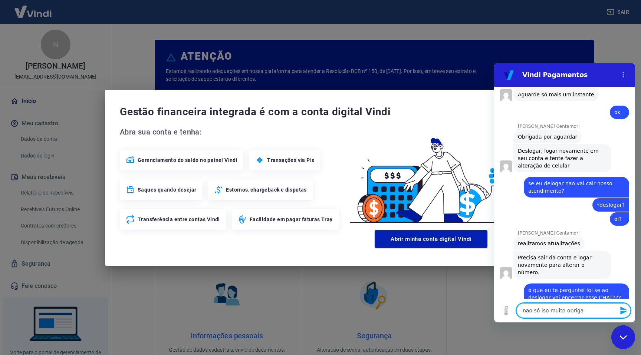
type textarea "nao só iso muito obrigad"
type textarea "x"
type textarea "nao só iso muito obrigada"
type textarea "x"
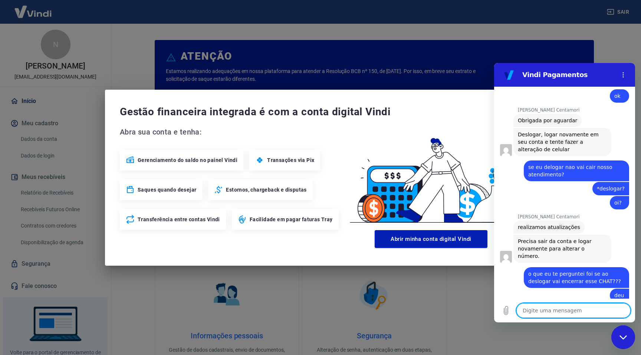
scroll to position [656, 0]
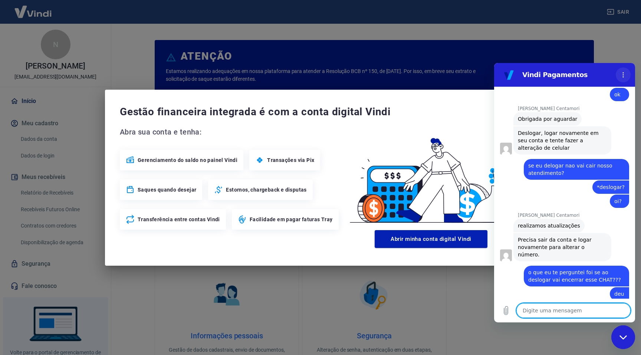
click at [623, 72] on icon "Menu de opções" at bounding box center [623, 75] width 6 height 6
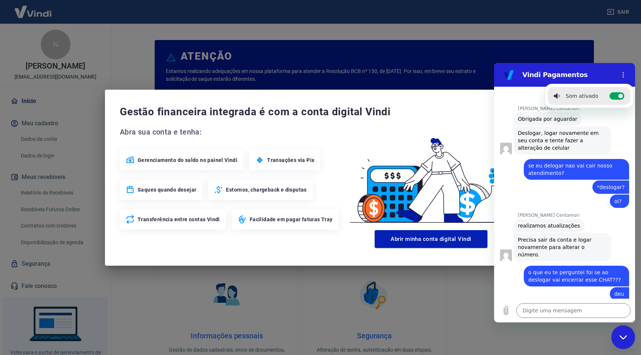
click at [583, 72] on h2 "Vindi Pagamentos" at bounding box center [567, 74] width 90 height 9
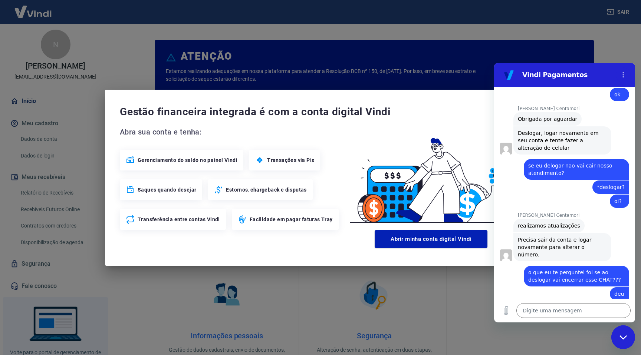
click at [621, 342] on div "Fechar janela de mensagens" at bounding box center [623, 337] width 22 height 22
type textarea "x"
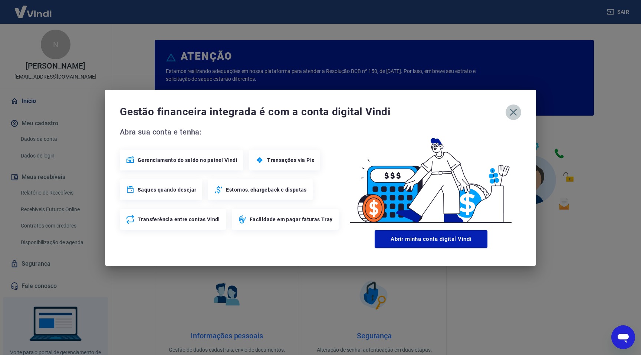
click at [517, 114] on icon "button" at bounding box center [513, 112] width 12 height 12
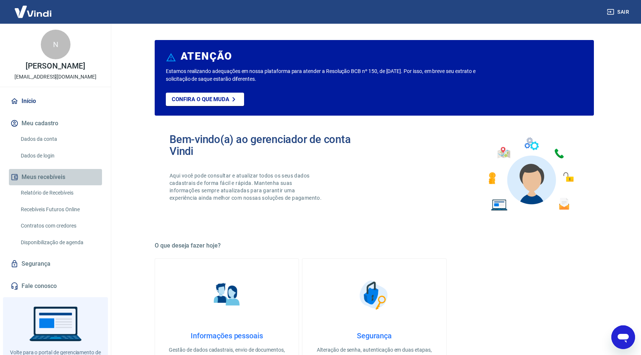
click at [36, 175] on button "Meus recebíveis" at bounding box center [55, 177] width 93 height 16
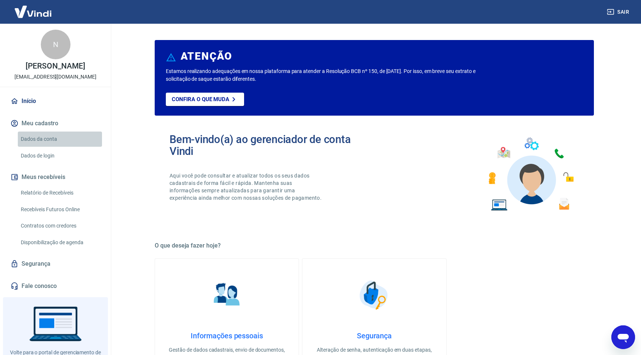
click at [44, 136] on link "Dados da conta" at bounding box center [60, 139] width 84 height 15
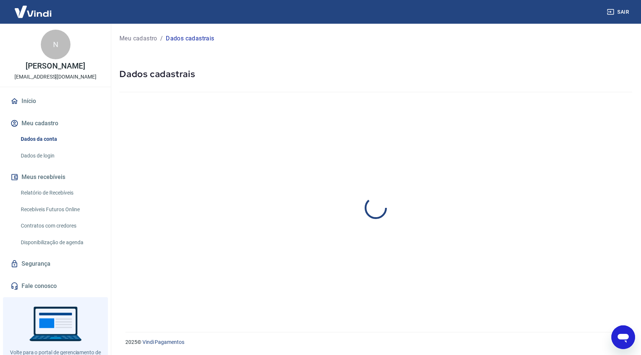
select select "RS"
select select "business"
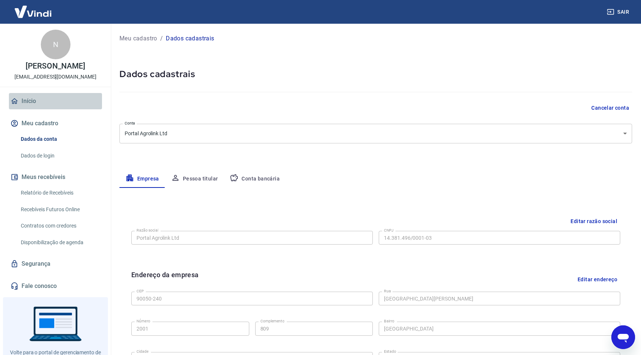
click at [34, 101] on link "Início" at bounding box center [55, 101] width 93 height 16
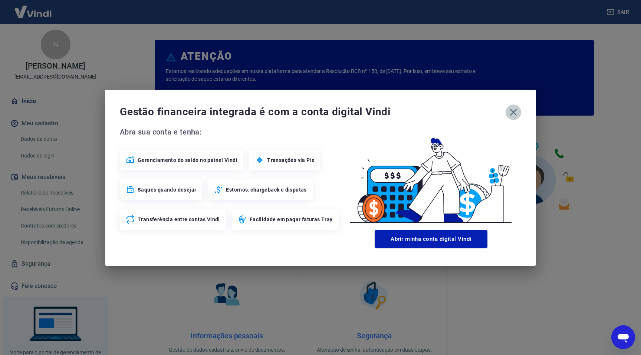
click at [517, 112] on icon "button" at bounding box center [513, 112] width 12 height 12
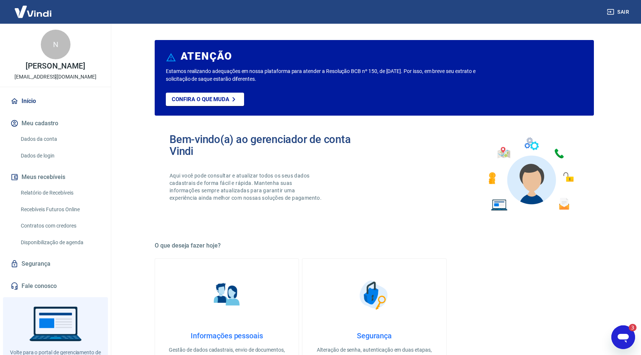
click at [624, 336] on icon "Abrir janela de mensagens, 3 mensagens não lidas" at bounding box center [623, 338] width 11 height 9
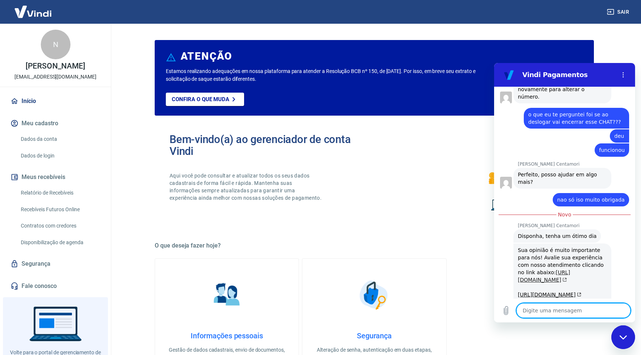
scroll to position [816, 0]
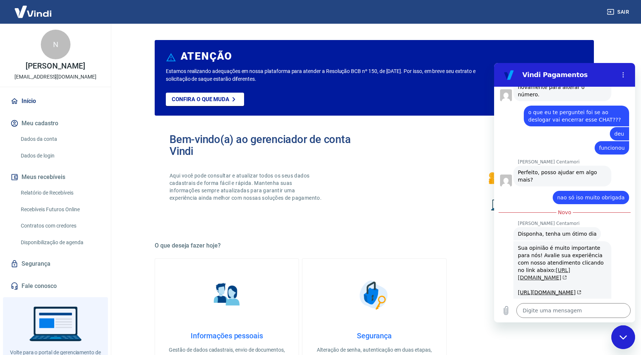
click at [552, 267] on link "https://atendimento-pagamentos.vindi.com.br/requests/1676917/satisfaction/new/q…" at bounding box center [544, 273] width 52 height 13
click at [618, 335] on div "Fechar janela de mensagens" at bounding box center [623, 337] width 22 height 22
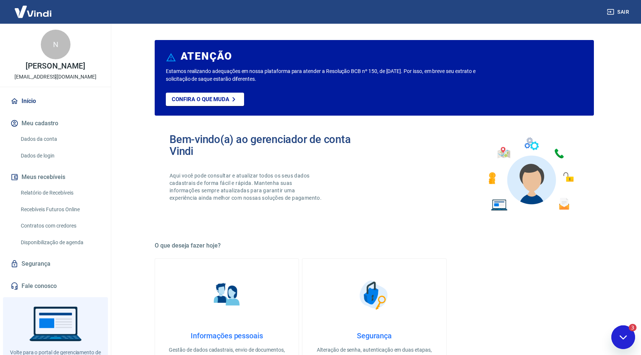
scroll to position [0, 0]
type textarea "x"
